Goal: Information Seeking & Learning: Learn about a topic

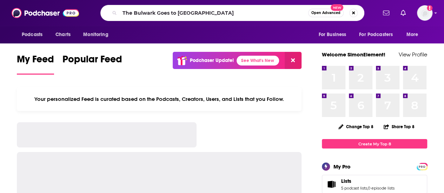
type input "The Bulwark Goes to [GEOGRAPHIC_DATA]"
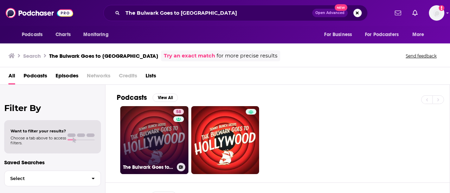
click at [159, 134] on link "58 The Bulwark Goes to [GEOGRAPHIC_DATA]" at bounding box center [154, 140] width 68 height 68
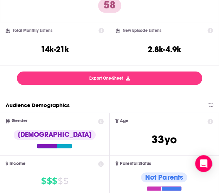
scroll to position [140, 0]
